Goal: Information Seeking & Learning: Learn about a topic

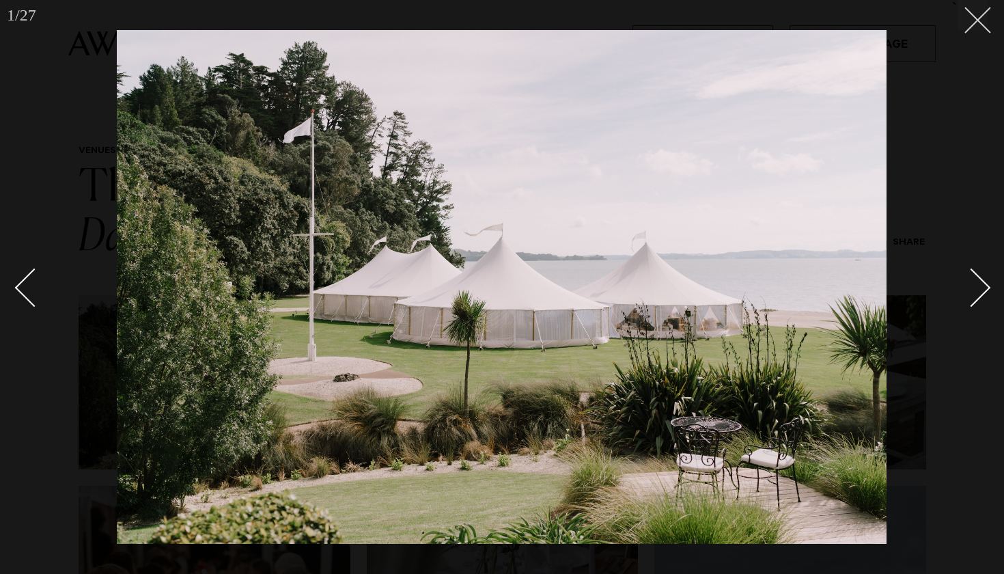
click at [978, 21] on line at bounding box center [977, 20] width 25 height 25
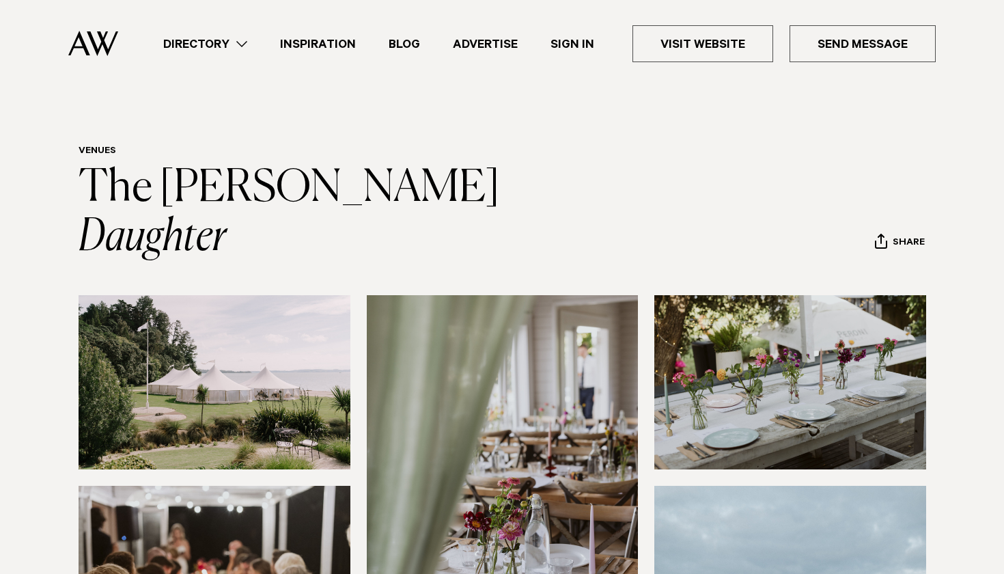
click at [311, 344] on img at bounding box center [215, 382] width 272 height 174
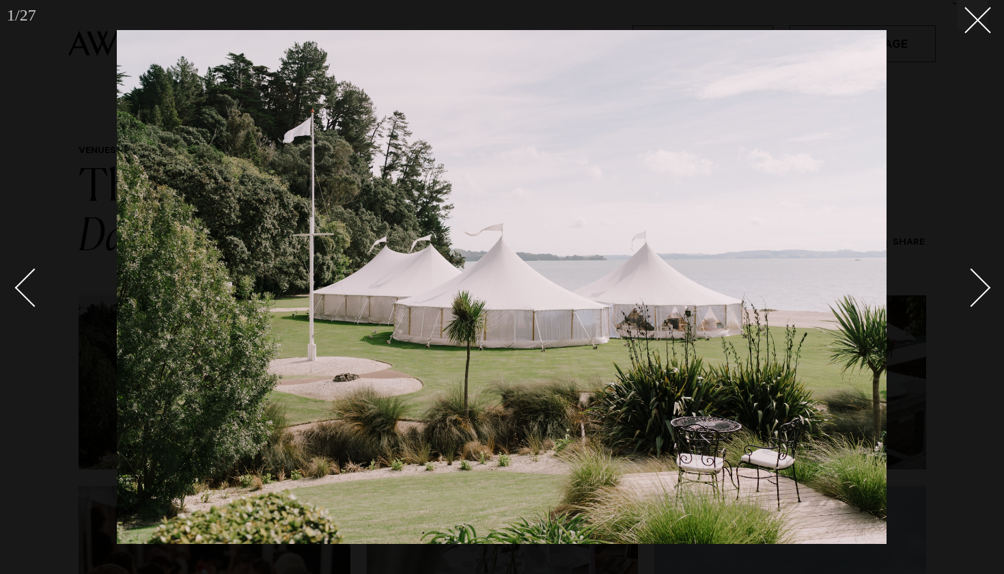
click at [974, 289] on div "Next slide" at bounding box center [971, 287] width 39 height 39
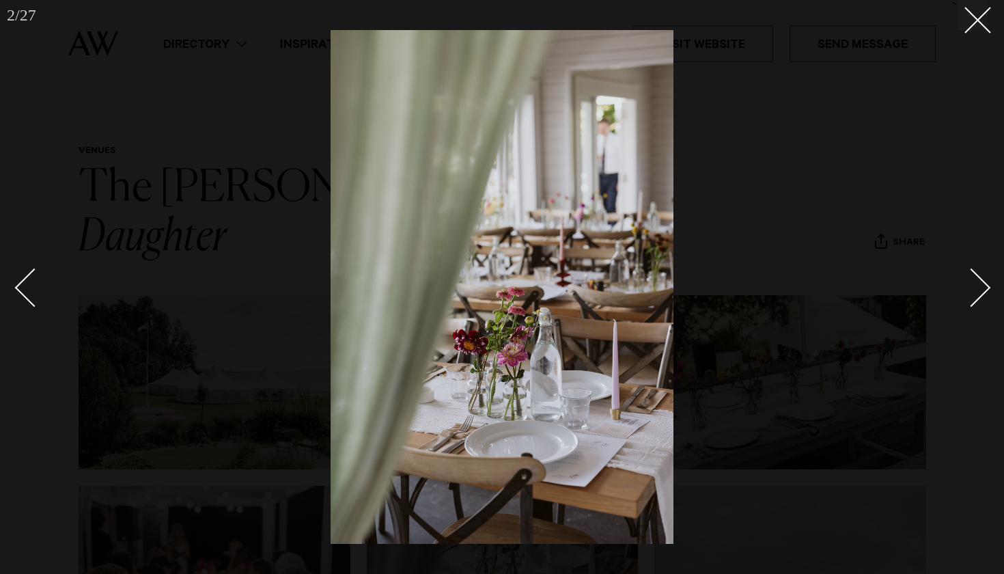
click at [974, 289] on div "Next slide" at bounding box center [971, 287] width 39 height 39
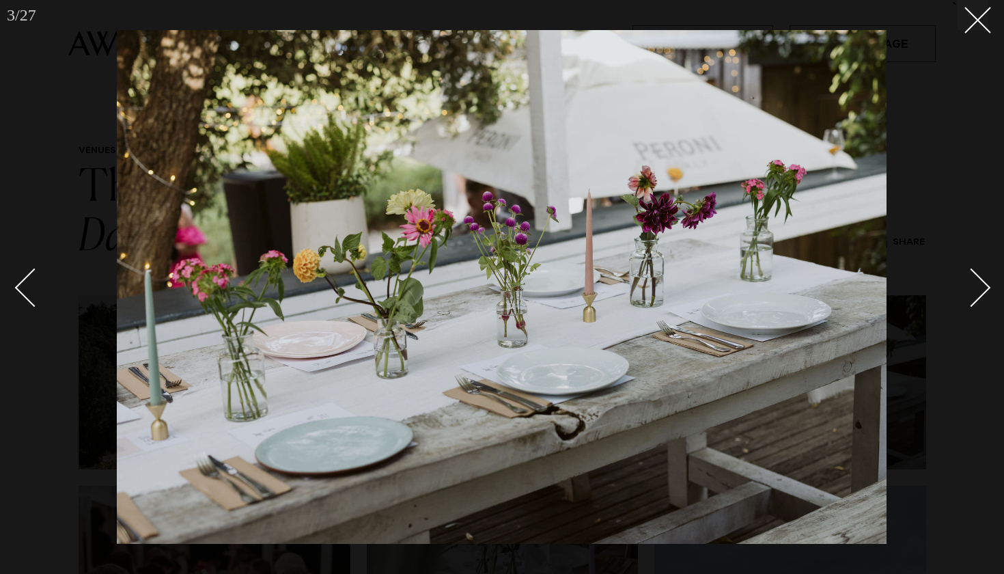
click at [974, 289] on div "Next slide" at bounding box center [971, 287] width 39 height 39
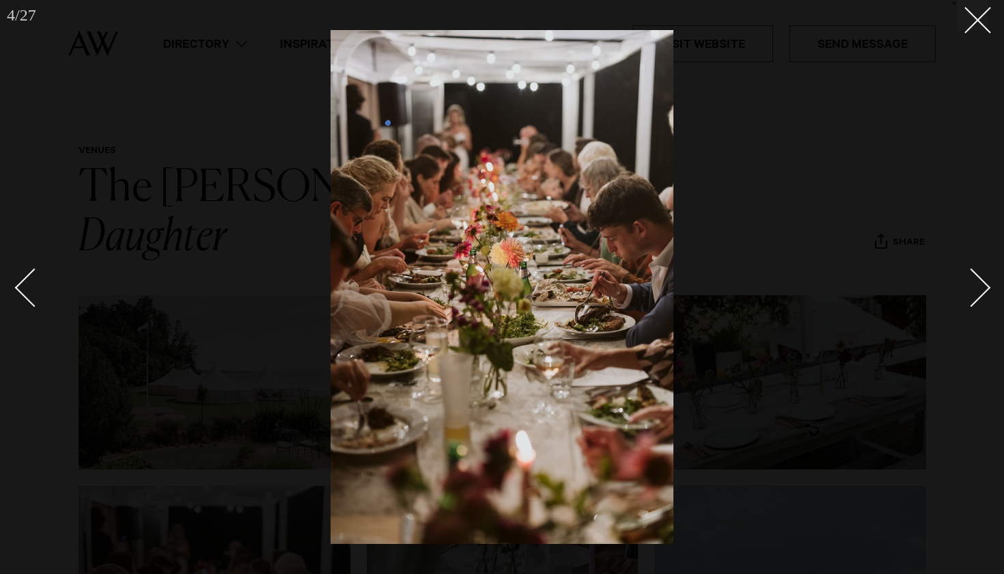
click at [974, 289] on div "Next slide" at bounding box center [971, 287] width 39 height 39
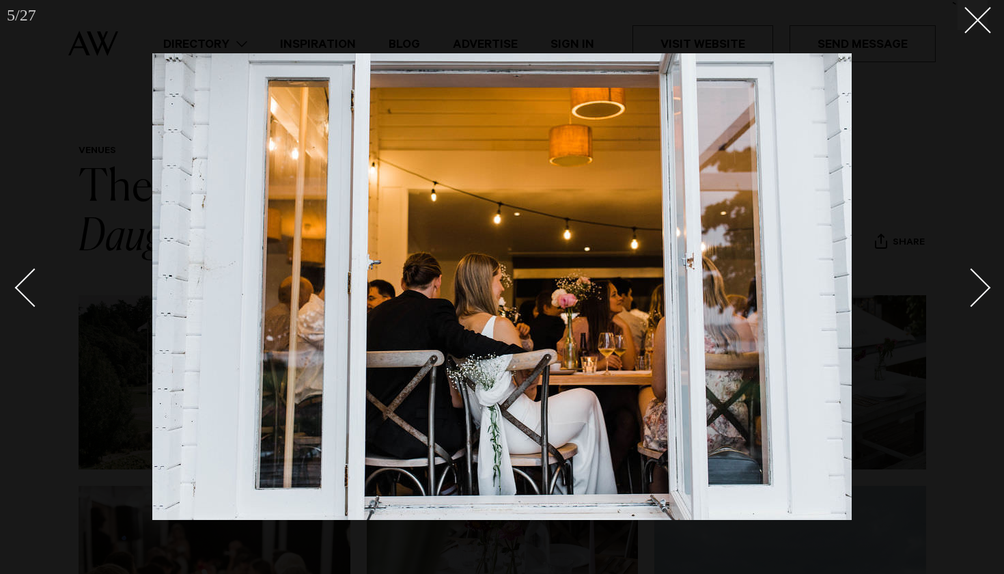
click at [974, 289] on div "Next slide" at bounding box center [971, 287] width 39 height 39
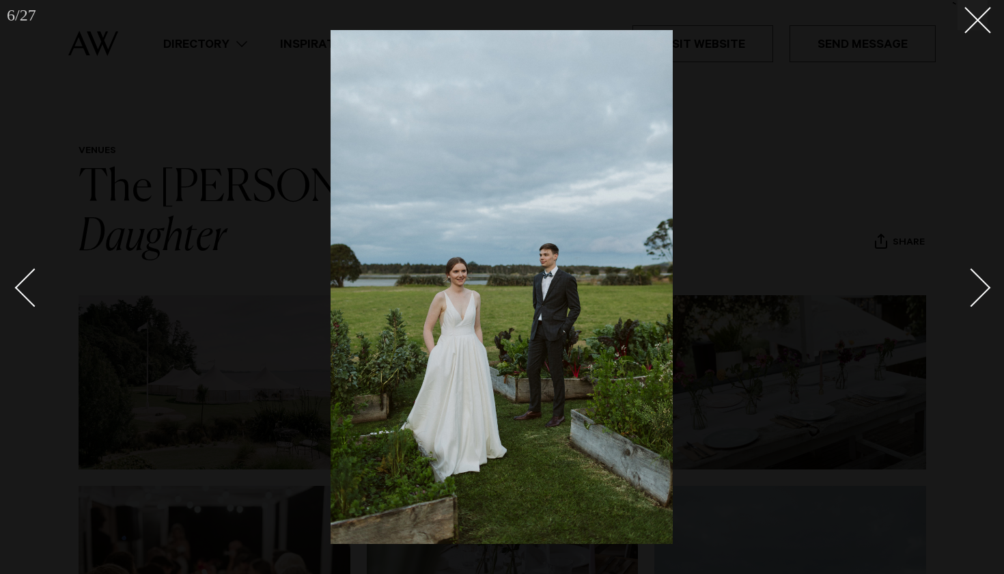
click at [974, 289] on div "Next slide" at bounding box center [971, 287] width 39 height 39
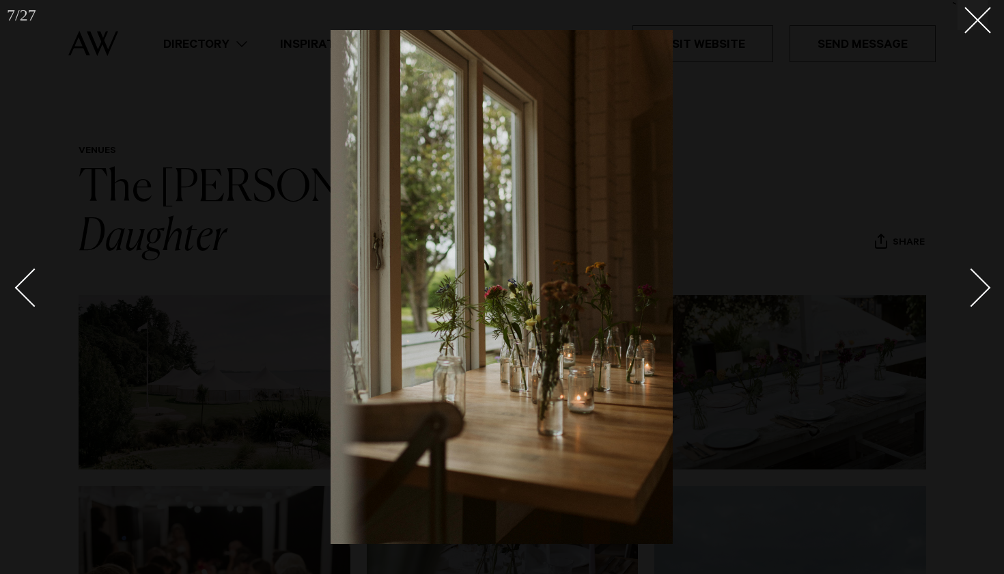
click at [974, 289] on div "Next slide" at bounding box center [971, 287] width 39 height 39
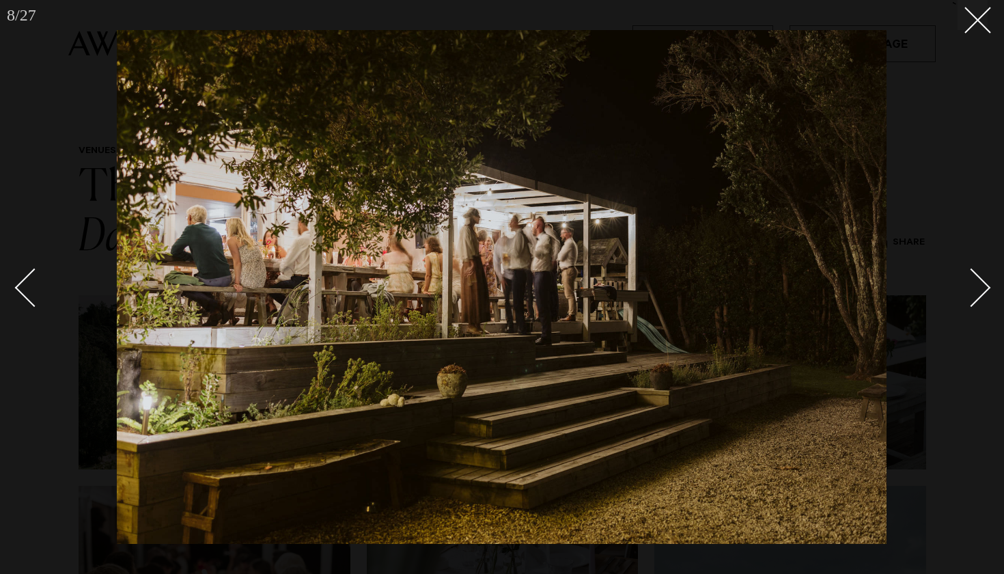
click at [974, 289] on div "Next slide" at bounding box center [971, 287] width 39 height 39
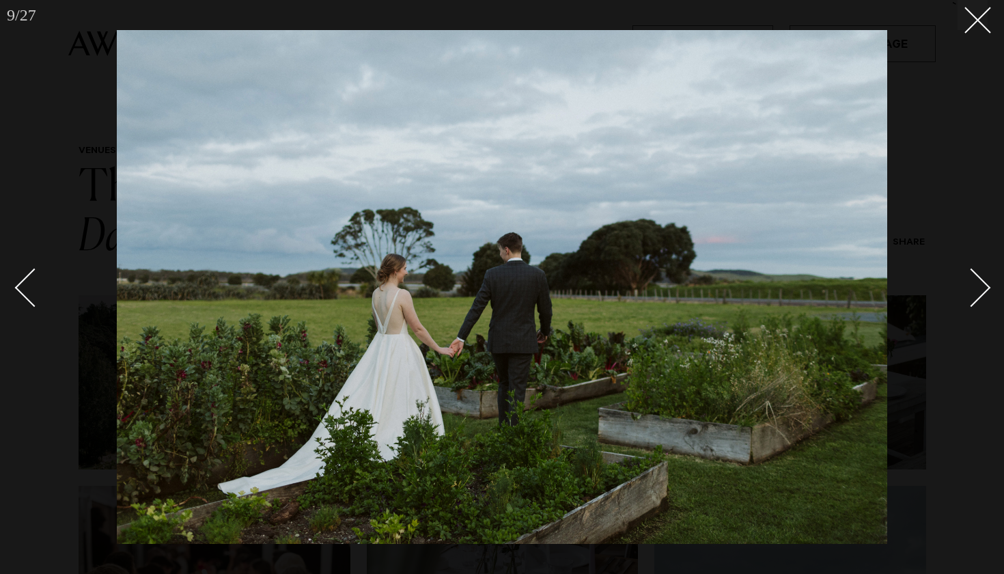
click at [974, 289] on div "Next slide" at bounding box center [971, 287] width 39 height 39
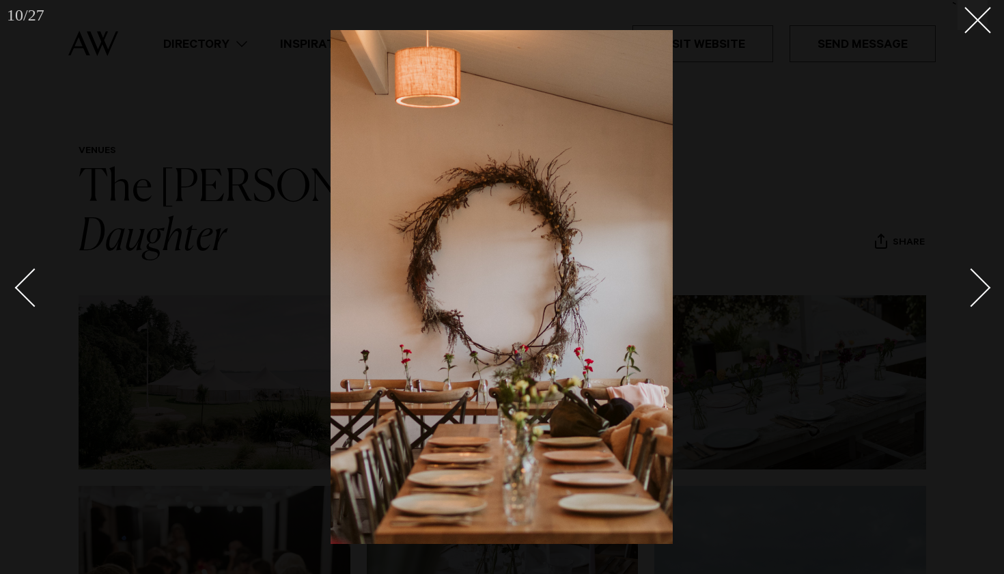
click at [974, 289] on div "Next slide" at bounding box center [971, 287] width 39 height 39
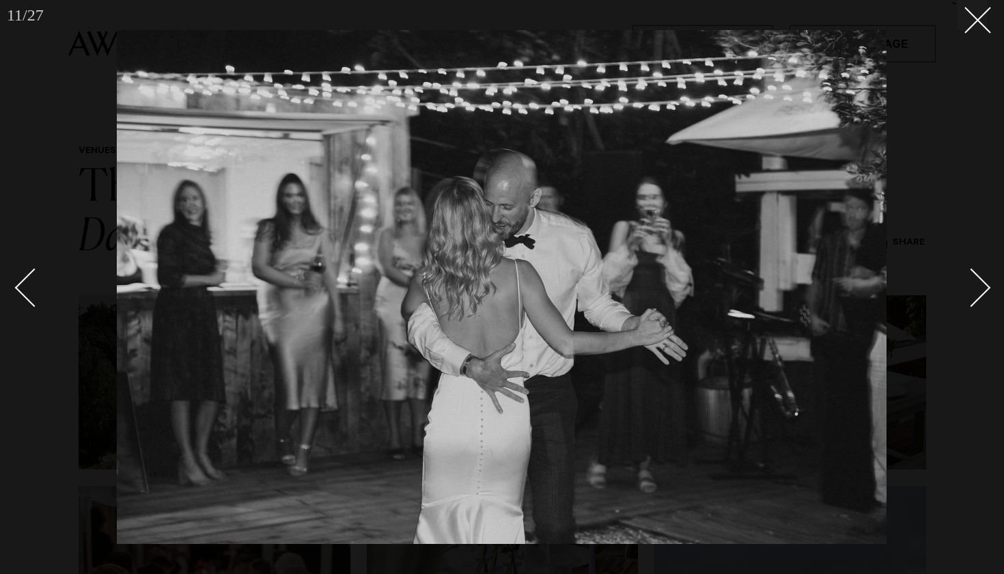
click at [974, 289] on div "Next slide" at bounding box center [971, 287] width 39 height 39
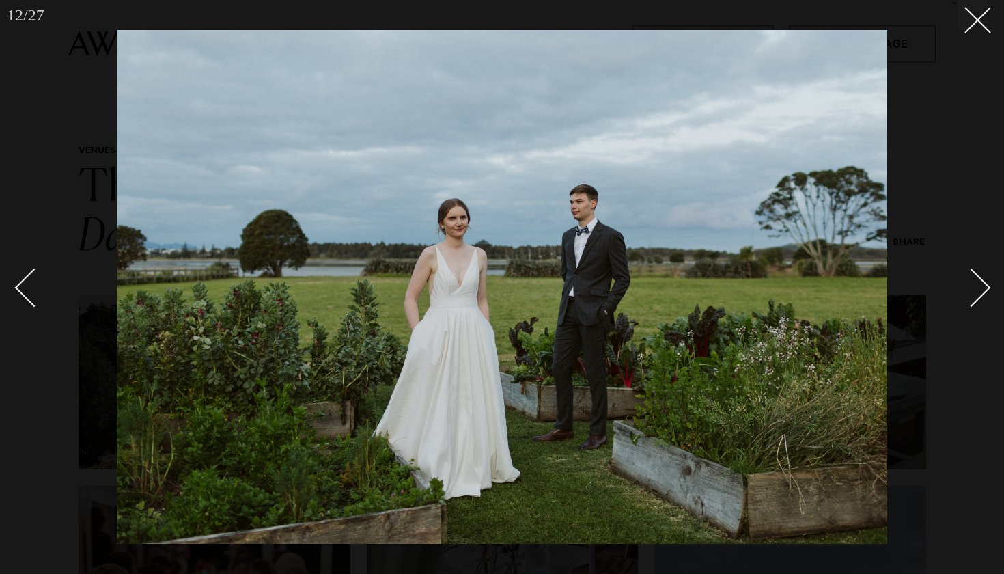
click at [974, 289] on div "Next slide" at bounding box center [971, 287] width 39 height 39
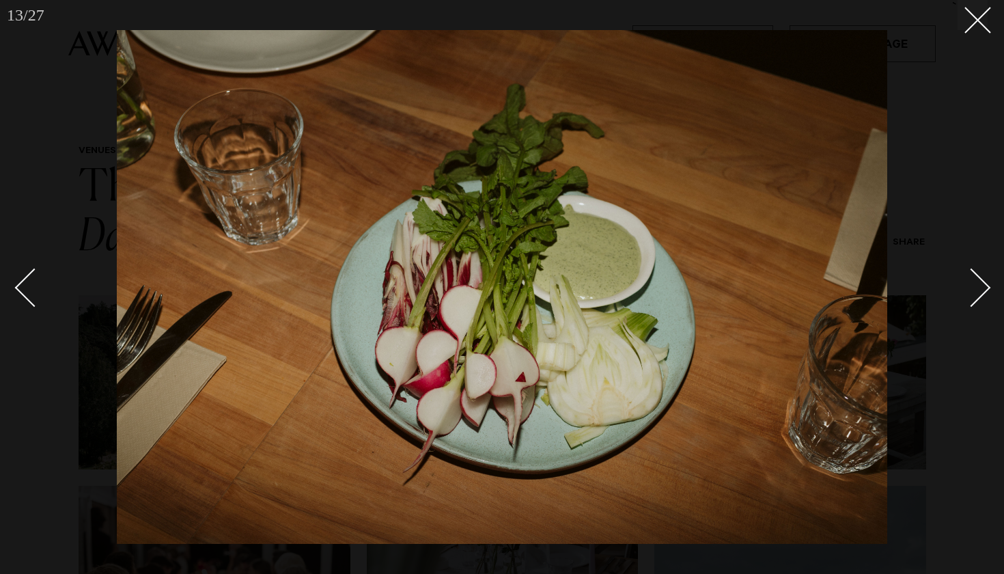
click at [974, 289] on div "Next slide" at bounding box center [971, 287] width 39 height 39
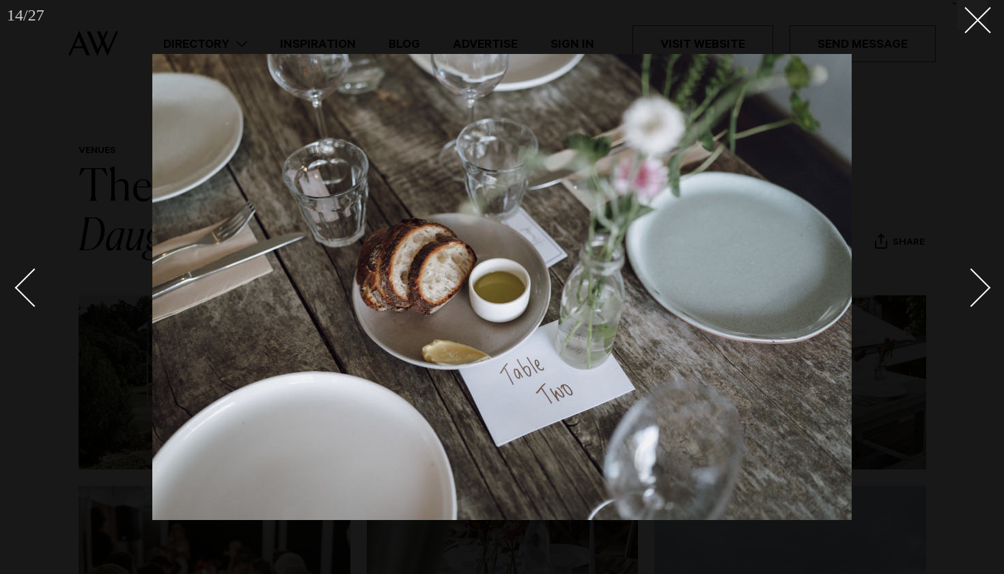
click at [974, 289] on div "Next slide" at bounding box center [971, 287] width 39 height 39
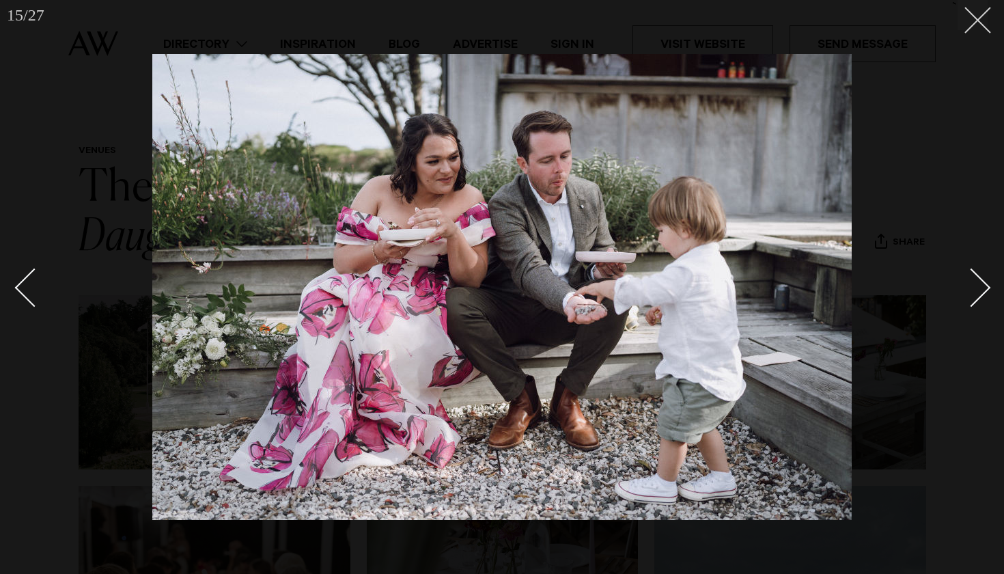
click at [976, 5] on button at bounding box center [972, 15] width 30 height 30
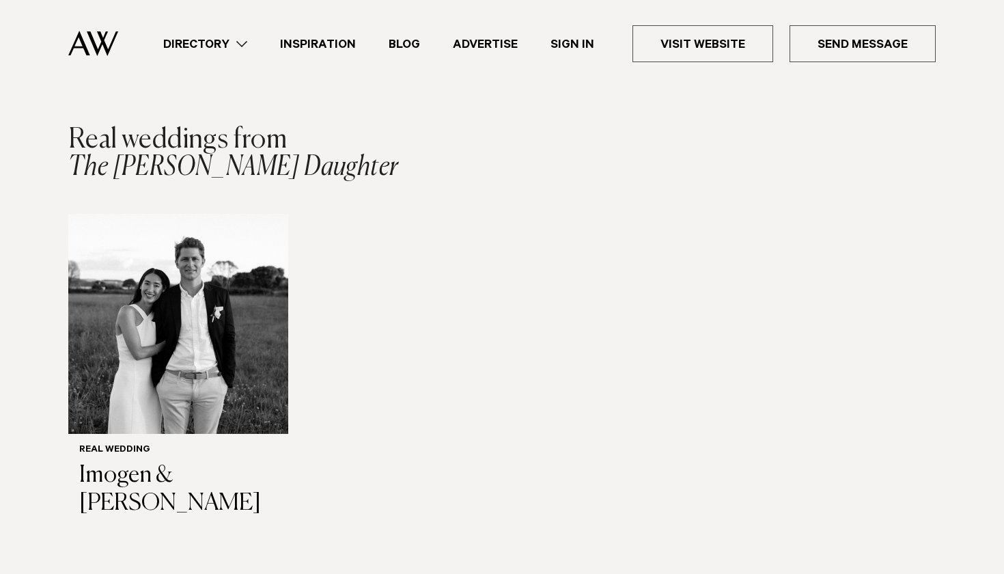
scroll to position [1434, 0]
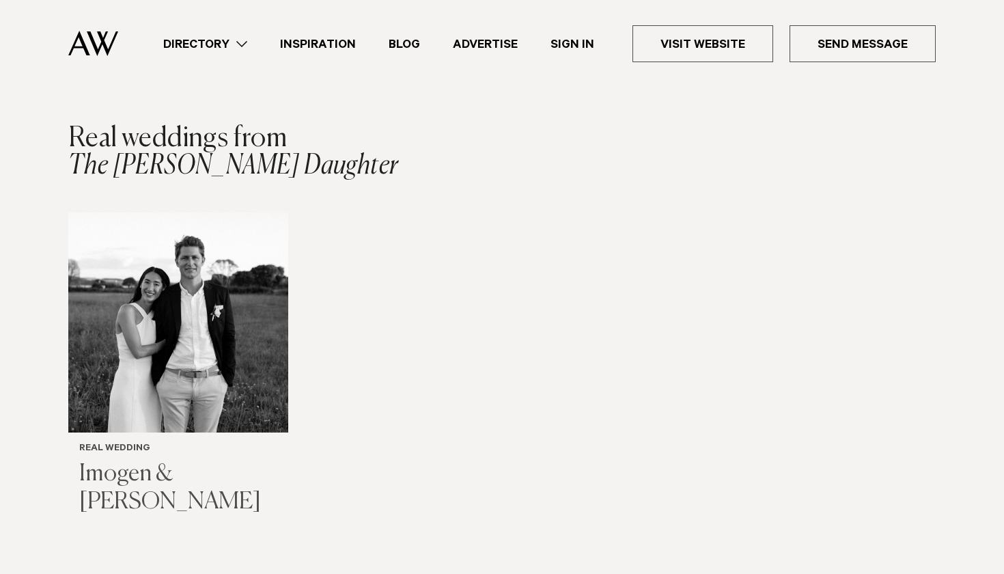
click at [250, 285] on img "1 / 1" at bounding box center [178, 322] width 220 height 220
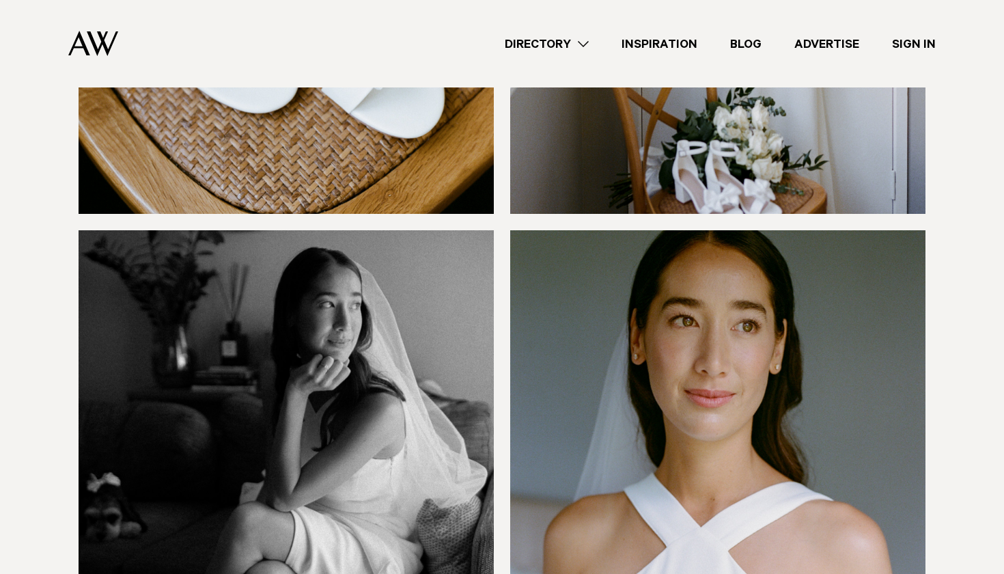
scroll to position [1761, 0]
